Goal: Find contact information: Find contact information

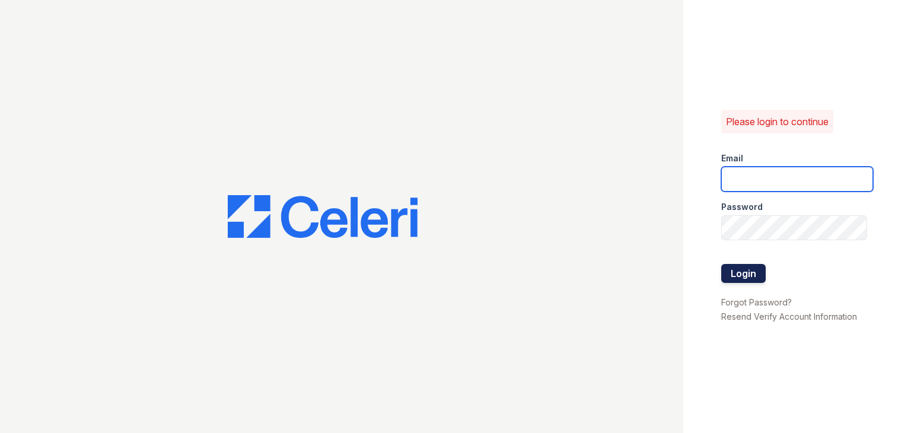
type input "[PERSON_NAME][EMAIL_ADDRESS][DOMAIN_NAME]"
click at [753, 268] on button "Login" at bounding box center [743, 273] width 44 height 19
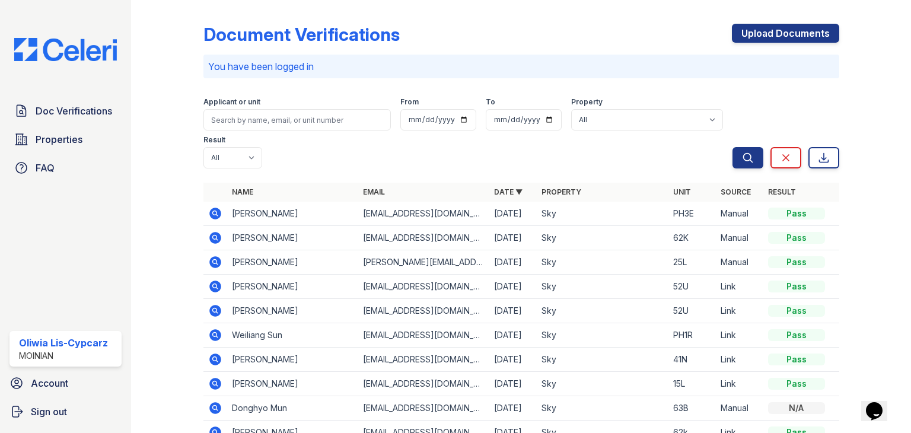
click at [292, 238] on td "Denis Zingman" at bounding box center [292, 238] width 131 height 24
drag, startPoint x: 302, startPoint y: 237, endPoint x: 230, endPoint y: 243, distance: 72.0
click at [230, 243] on td "Denis Zingman" at bounding box center [292, 238] width 131 height 24
copy td "Denis Zingman"
drag, startPoint x: 467, startPoint y: 239, endPoint x: 361, endPoint y: 235, distance: 106.3
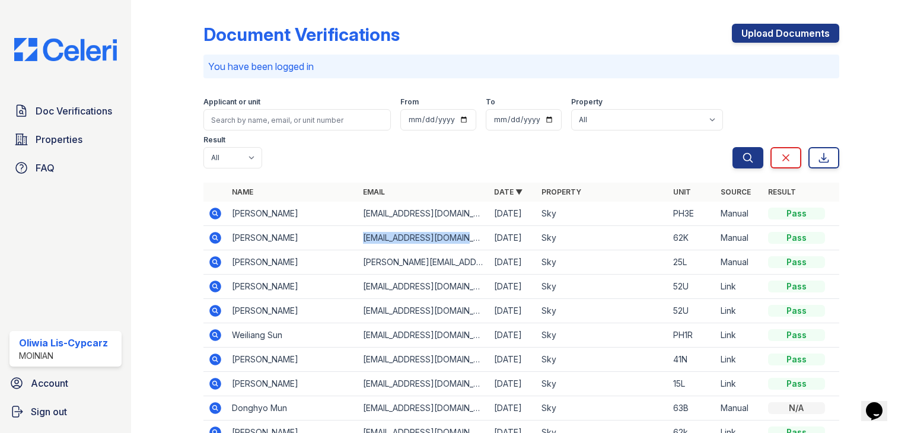
click at [360, 234] on td "[EMAIL_ADDRESS][DOMAIN_NAME]" at bounding box center [423, 238] width 131 height 24
copy td "[EMAIL_ADDRESS][DOMAIN_NAME]"
click at [214, 239] on icon at bounding box center [215, 238] width 14 height 14
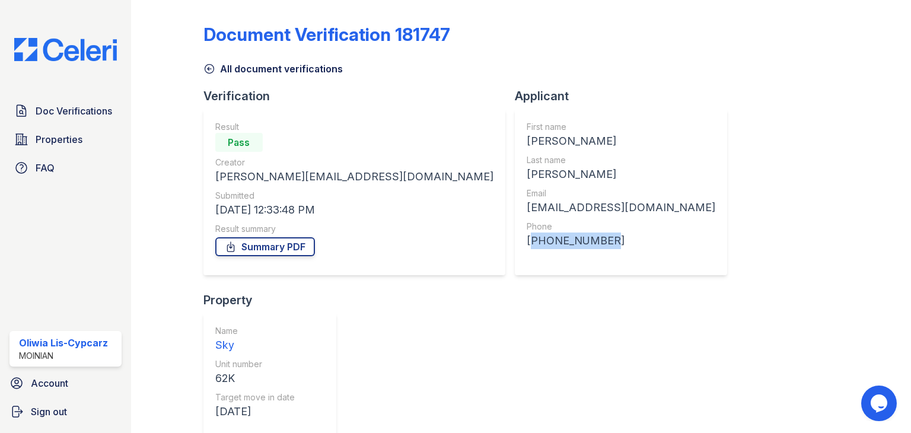
drag, startPoint x: 490, startPoint y: 240, endPoint x: 410, endPoint y: 241, distance: 79.5
click at [515, 241] on div "First name [PERSON_NAME] Last name [PERSON_NAME] Email [EMAIL_ADDRESS][DOMAIN_N…" at bounding box center [621, 192] width 212 height 166
copy div "[PHONE_NUMBER]"
